Goal: Information Seeking & Learning: Learn about a topic

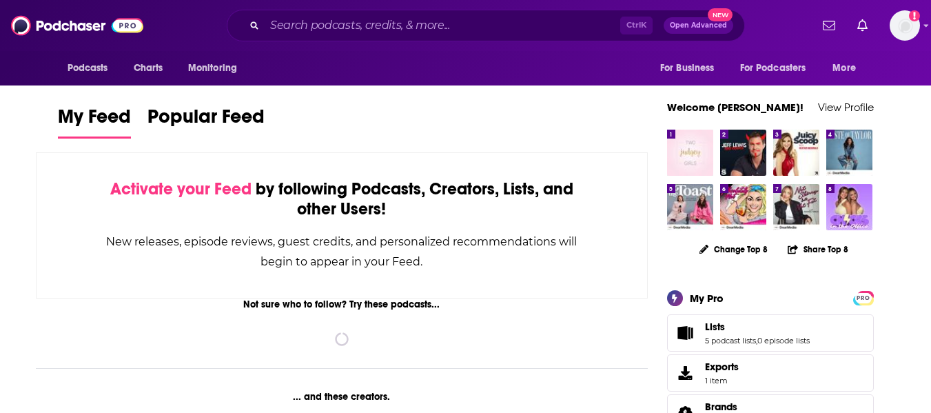
click at [424, 37] on div "Ctrl K Open Advanced New" at bounding box center [486, 26] width 518 height 32
click at [425, 28] on input "Search podcasts, credits, & more..." at bounding box center [443, 25] width 356 height 22
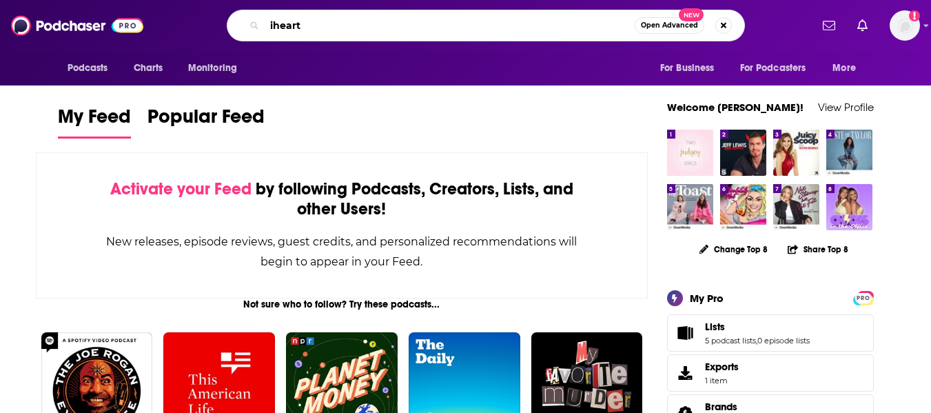
type input "iheart"
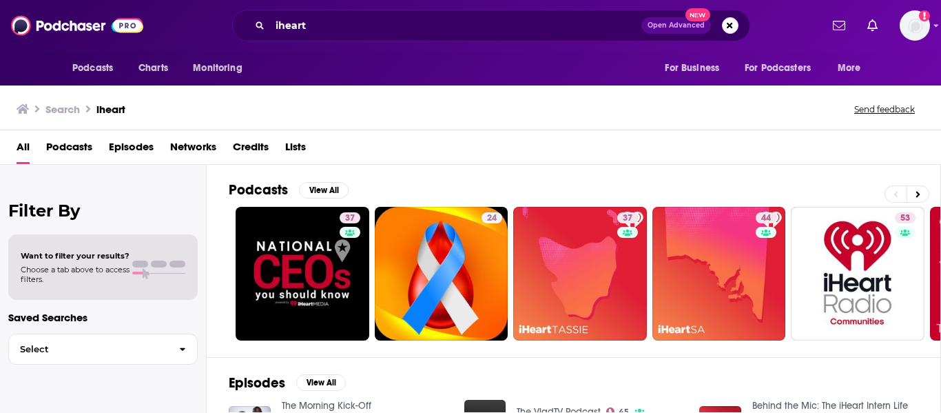
click at [200, 140] on span "Networks" at bounding box center [193, 150] width 46 height 28
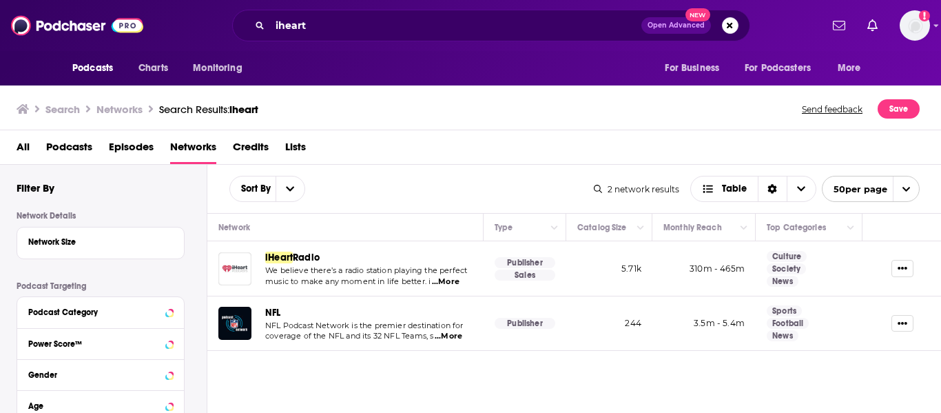
click at [242, 267] on img "iHeartRadio" at bounding box center [234, 268] width 33 height 33
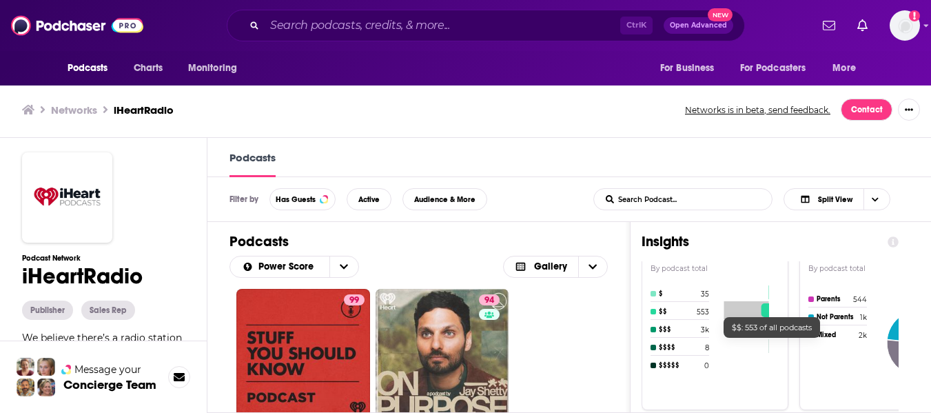
scroll to position [758, 0]
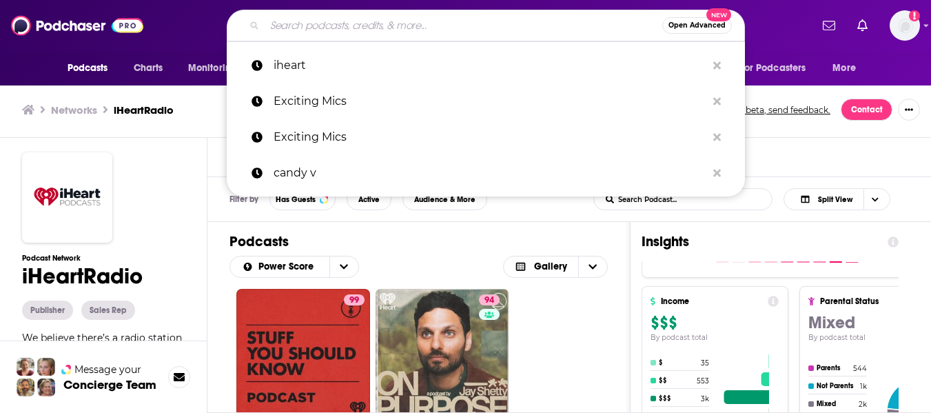
click at [371, 25] on input "Search podcasts, credits, & more..." at bounding box center [464, 25] width 398 height 22
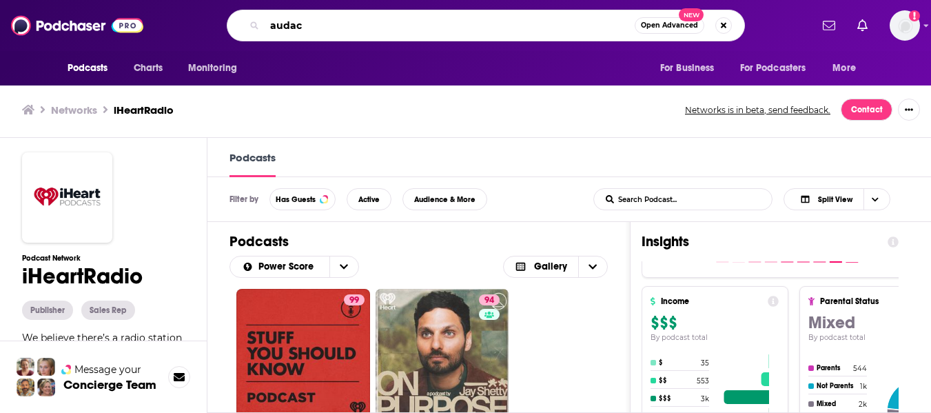
type input "audacy"
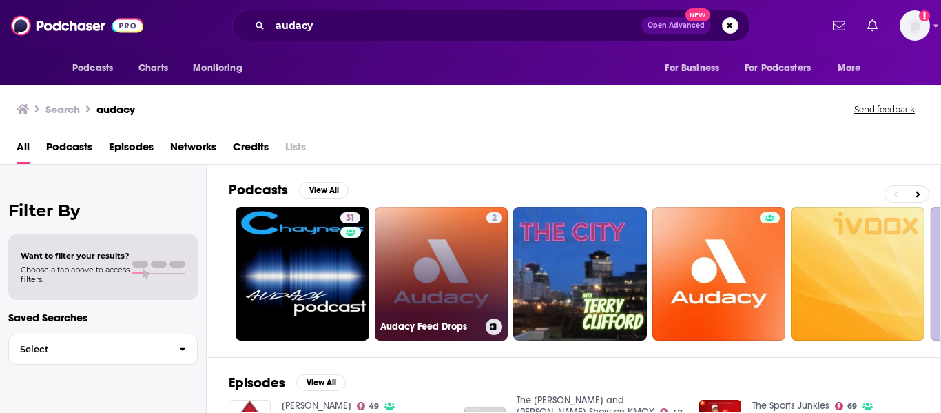
click at [484, 289] on link "2 Audacy Feed Drops" at bounding box center [442, 274] width 134 height 134
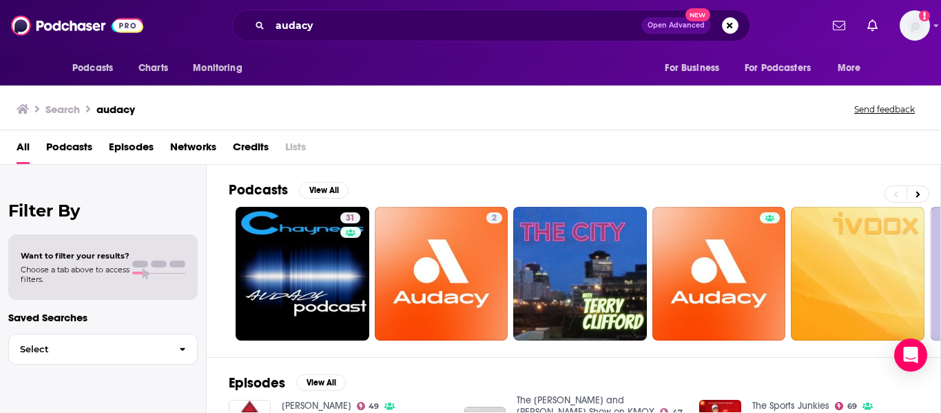
click at [196, 148] on span "Networks" at bounding box center [193, 150] width 46 height 28
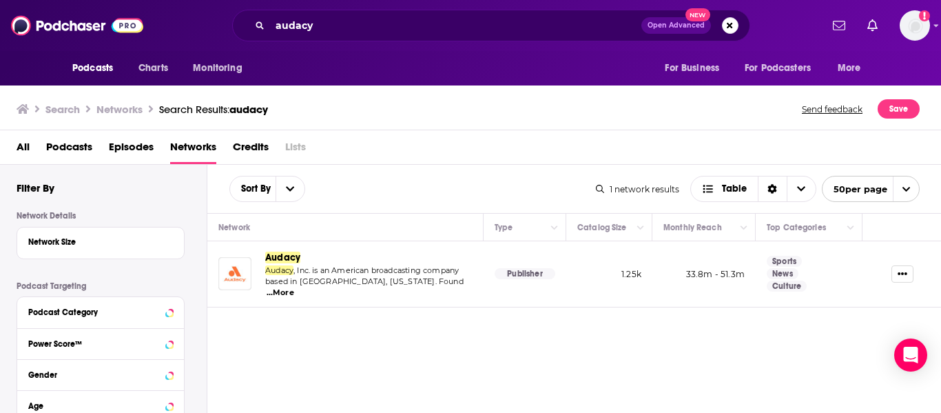
click at [247, 276] on img "Audacy" at bounding box center [234, 273] width 33 height 33
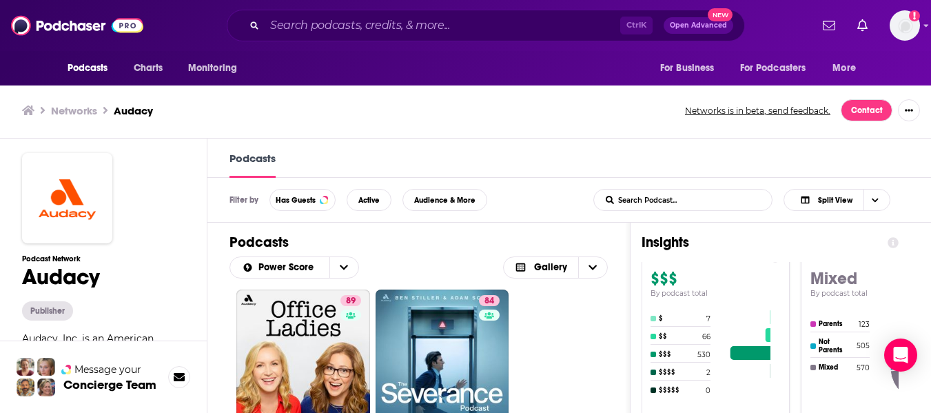
scroll to position [827, 0]
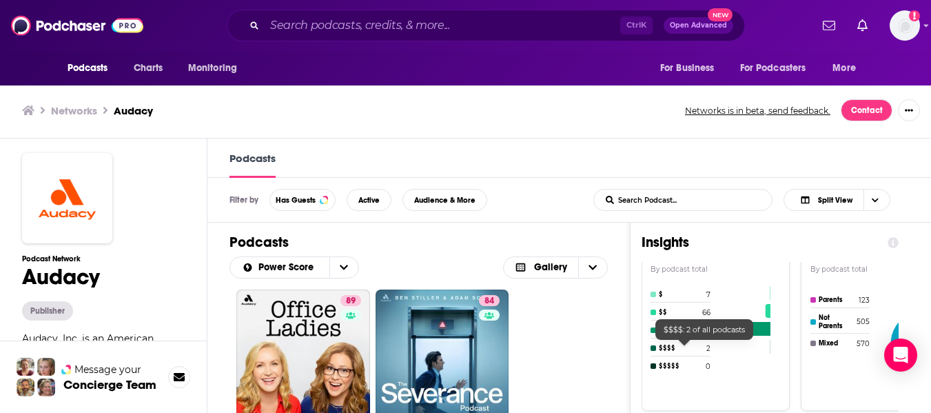
click at [670, 350] on h4 "$$$$" at bounding box center [681, 348] width 44 height 8
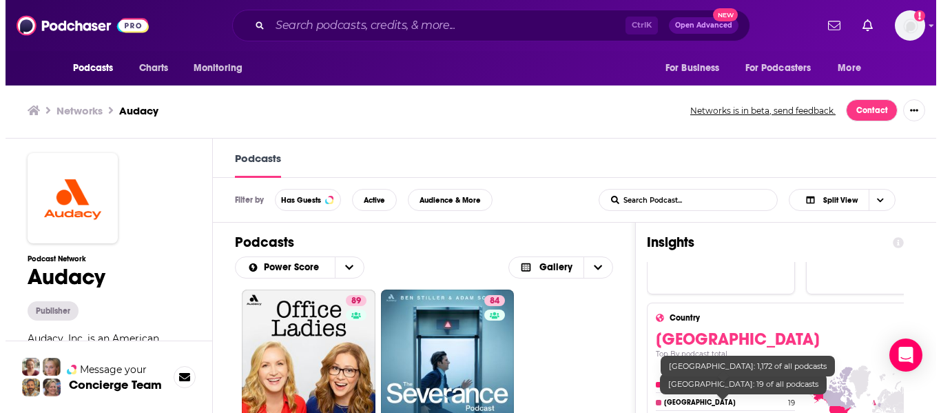
scroll to position [530, 0]
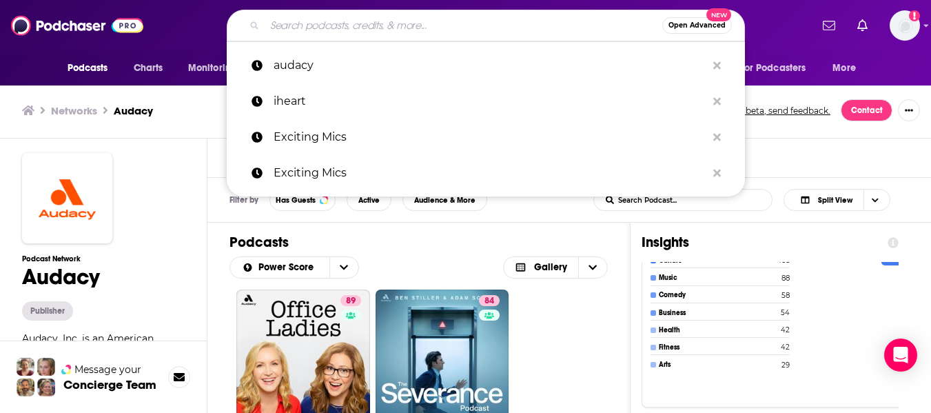
click at [477, 25] on input "Search podcasts, credits, & more..." at bounding box center [464, 25] width 398 height 22
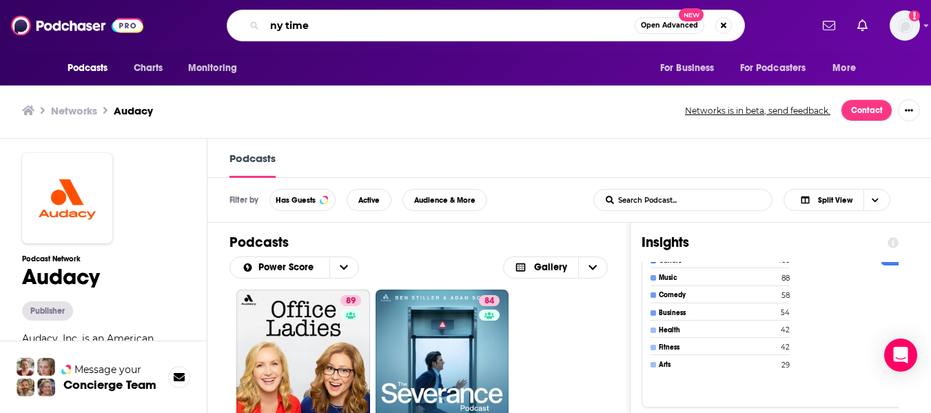
type input "ny times"
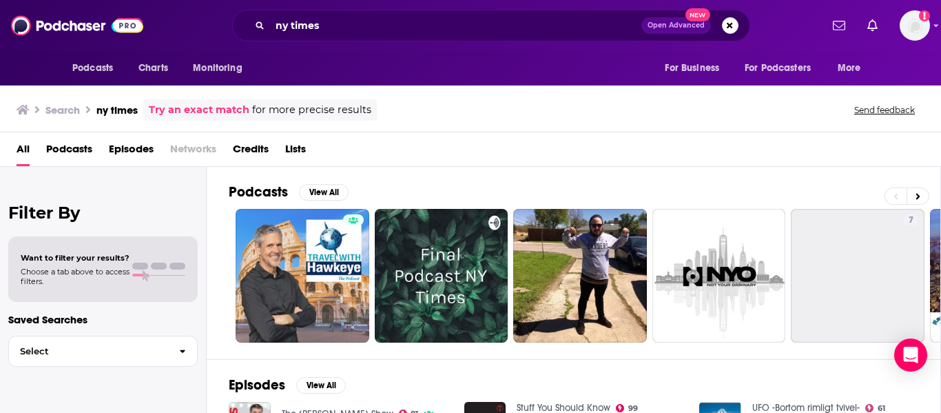
click at [186, 150] on span "Networks" at bounding box center [193, 152] width 46 height 28
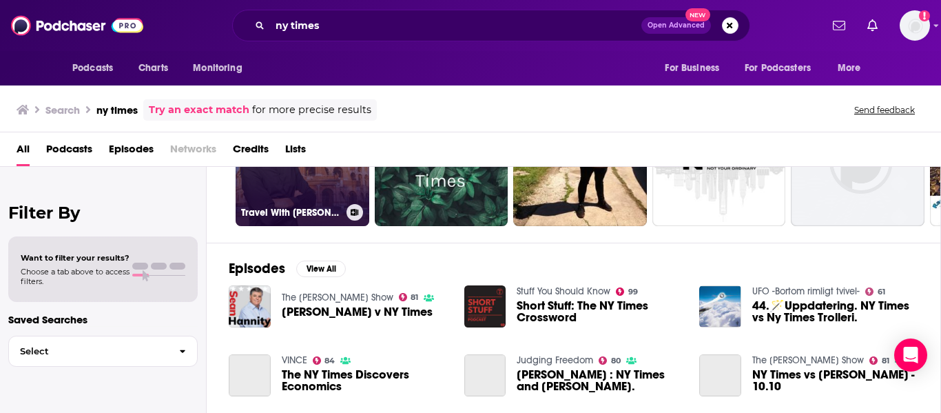
scroll to position [276, 0]
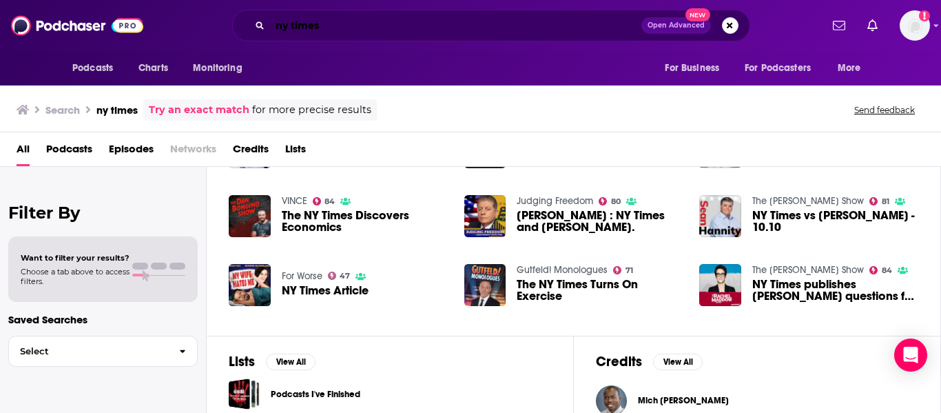
click at [285, 23] on input "ny times" at bounding box center [455, 25] width 371 height 22
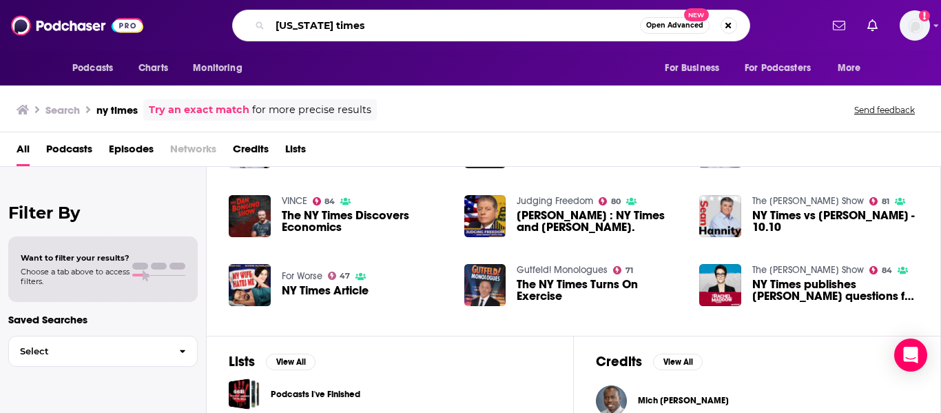
type input "[US_STATE] times"
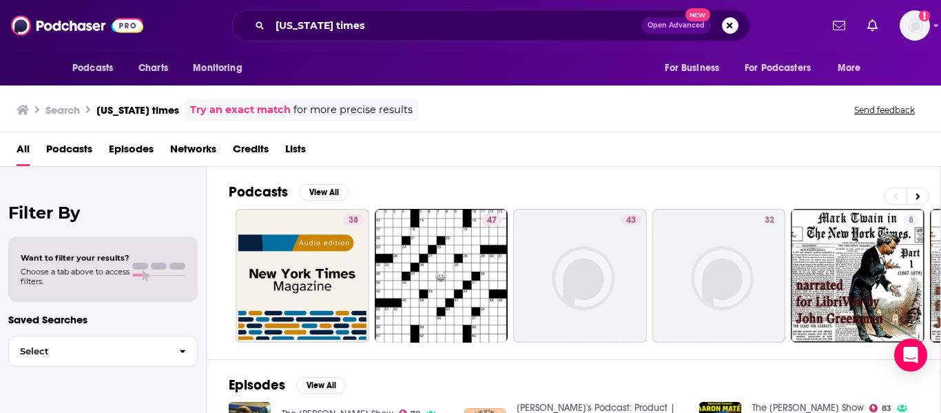
click at [185, 141] on span "Networks" at bounding box center [193, 152] width 46 height 28
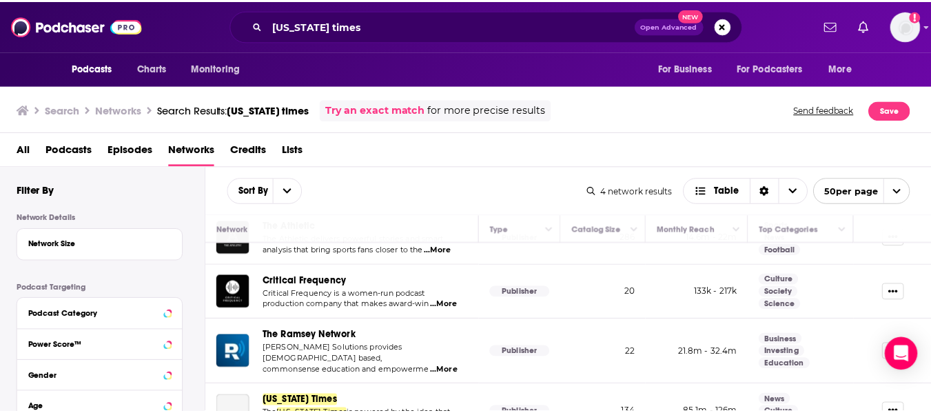
scroll to position [47, 0]
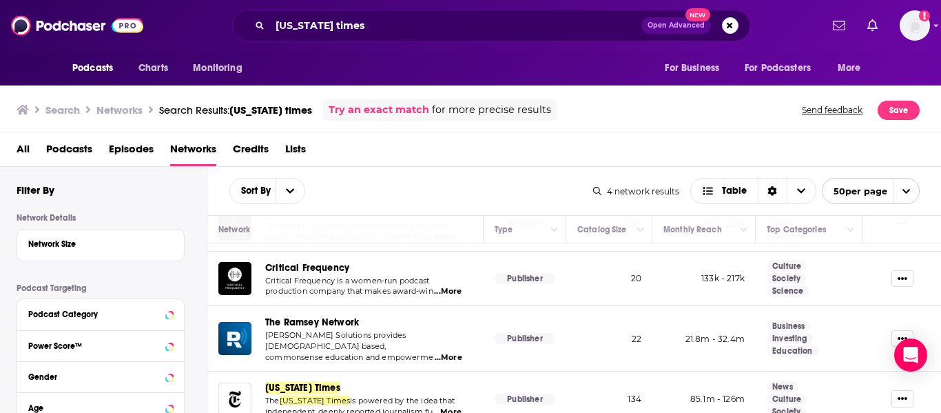
click at [314, 382] on span "[US_STATE] Times" at bounding box center [302, 388] width 75 height 12
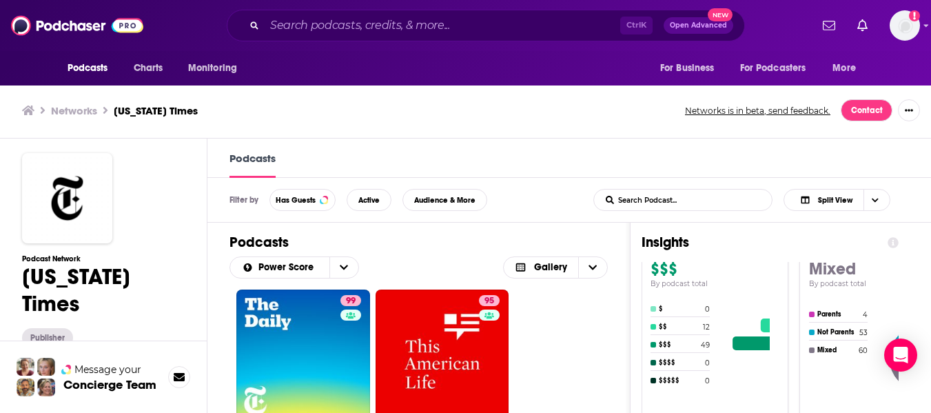
scroll to position [827, 0]
